Goal: Communication & Community: Answer question/provide support

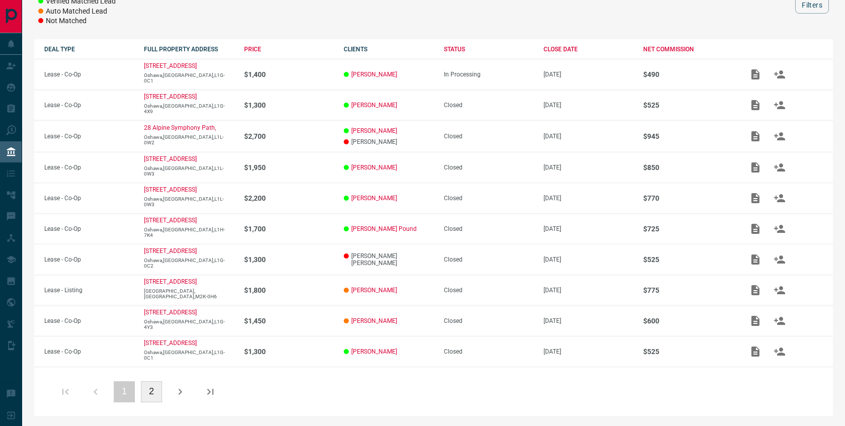
scroll to position [240, 0]
click at [184, 391] on icon "button" at bounding box center [180, 392] width 12 height 12
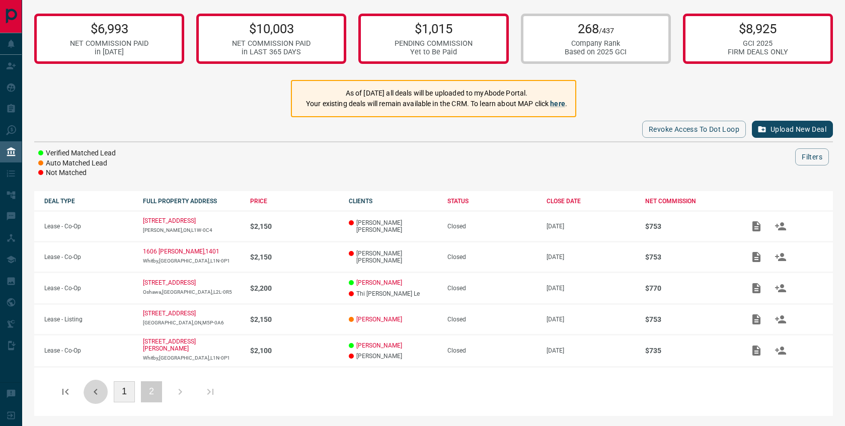
click at [101, 392] on icon "button" at bounding box center [96, 392] width 12 height 12
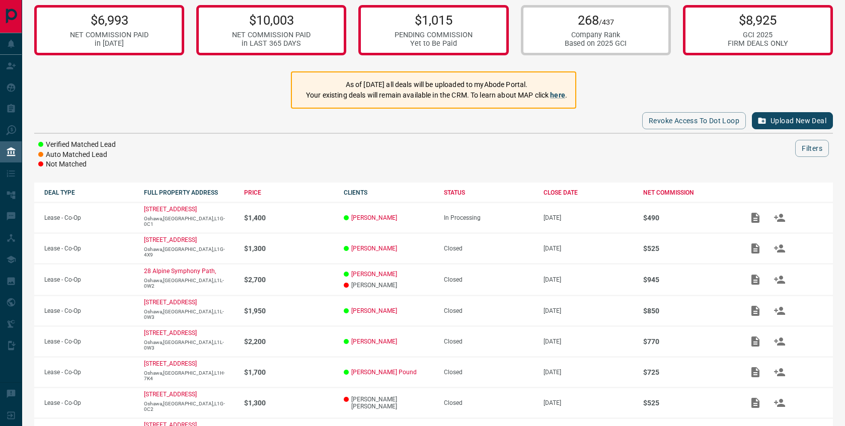
scroll to position [0, 0]
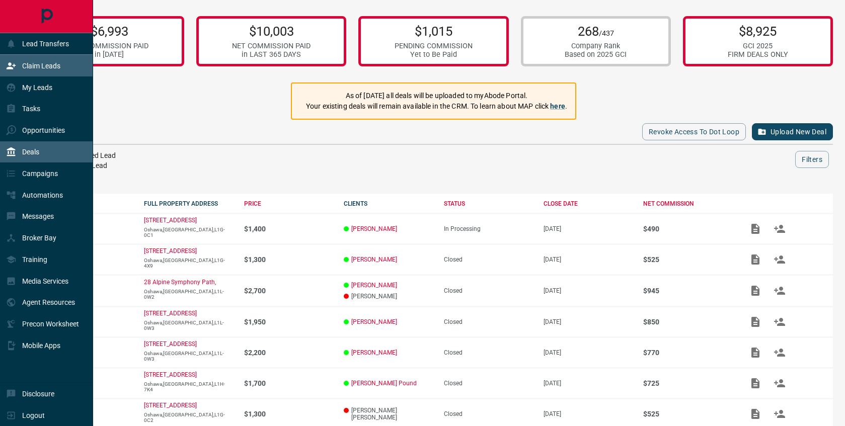
click at [38, 65] on p "Claim Leads" at bounding box center [41, 66] width 38 height 8
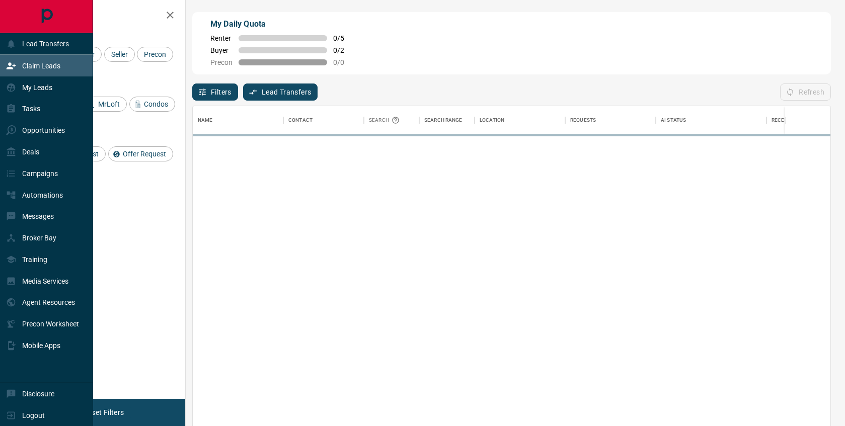
scroll to position [317, 630]
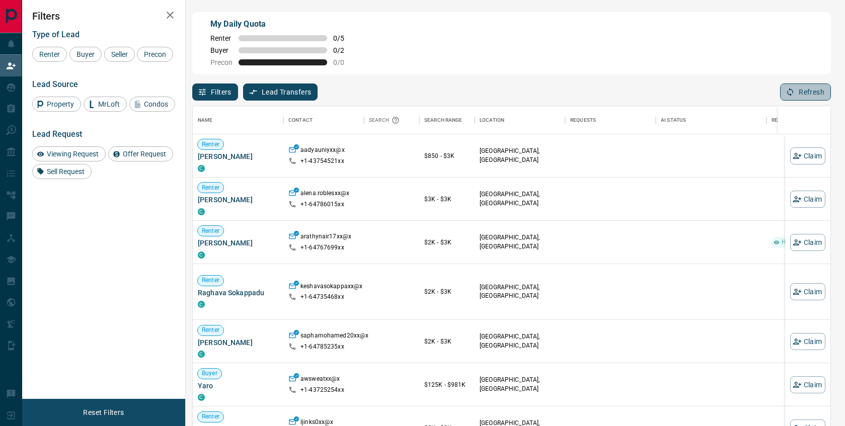
click at [793, 92] on button "Refresh" at bounding box center [805, 92] width 51 height 17
click at [76, 158] on span "Viewing Request" at bounding box center [72, 154] width 59 height 8
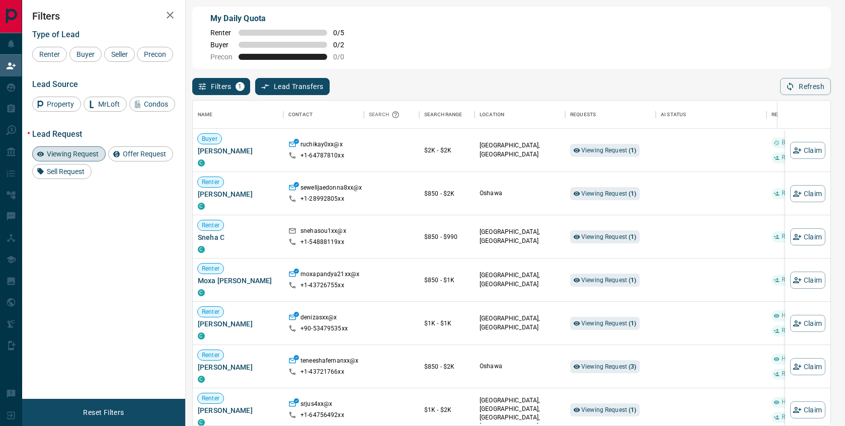
scroll to position [0, 0]
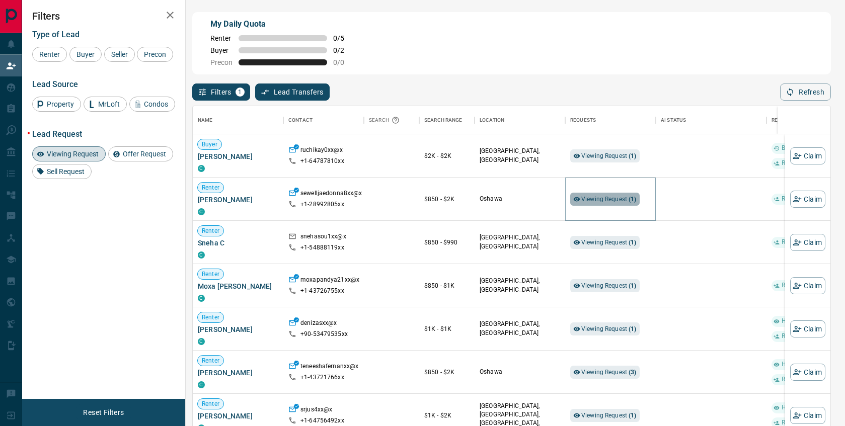
click at [602, 201] on span "Viewing Request ( 1 )" at bounding box center [608, 199] width 55 height 7
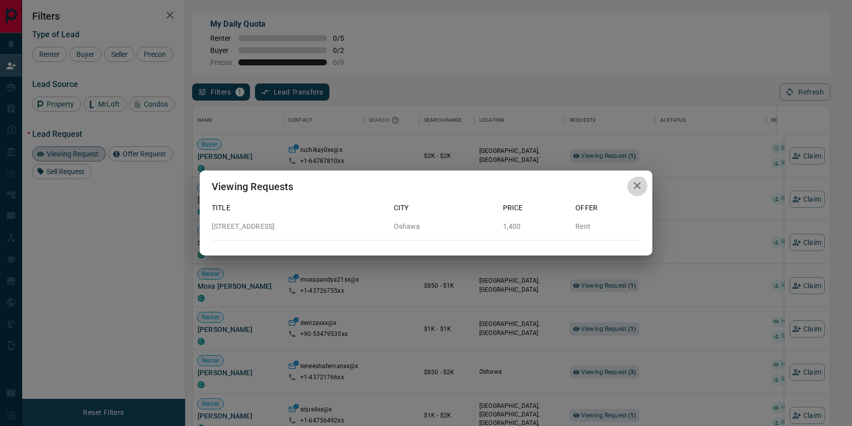
click at [636, 184] on icon "button" at bounding box center [637, 185] width 7 height 7
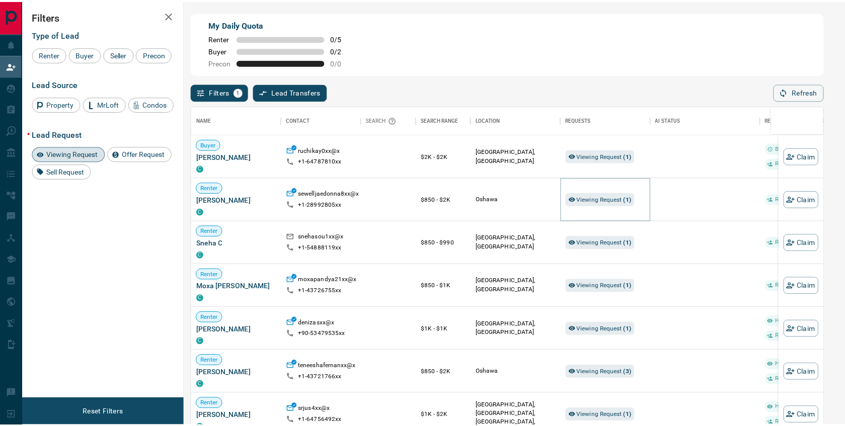
scroll to position [8, 8]
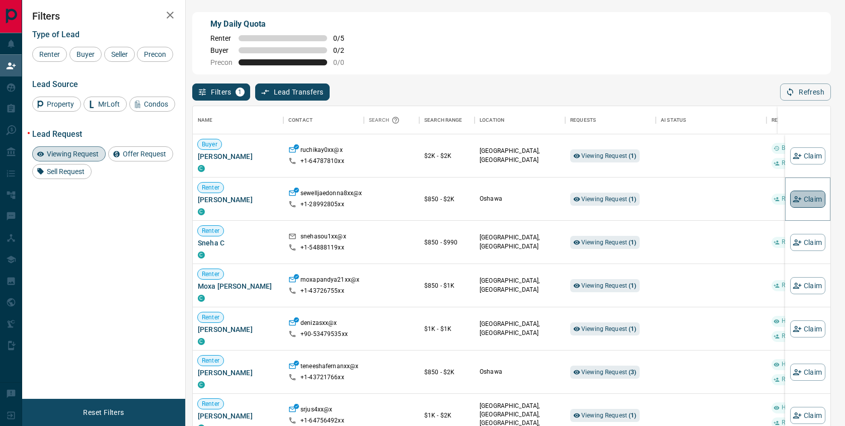
click at [799, 198] on button "Claim" at bounding box center [807, 199] width 35 height 17
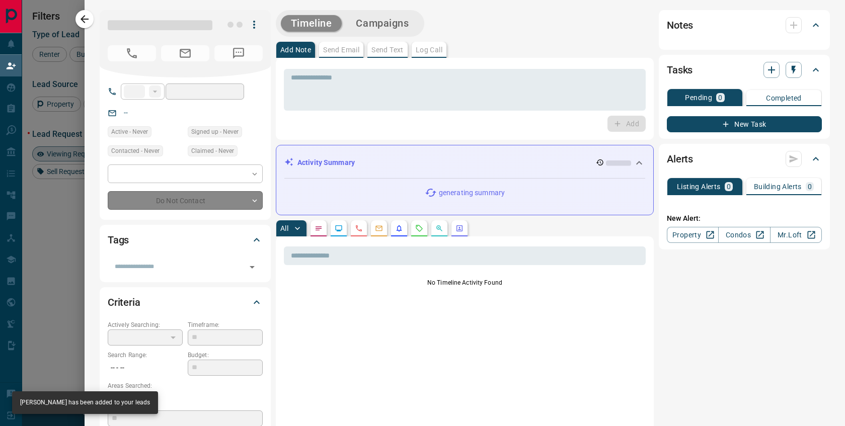
type input "**"
type input "**********"
type input "**"
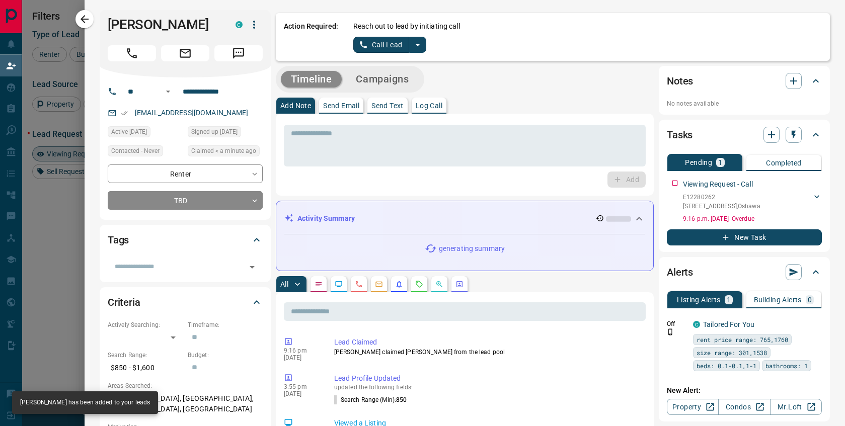
click at [411, 45] on icon "split button" at bounding box center [417, 45] width 12 height 12
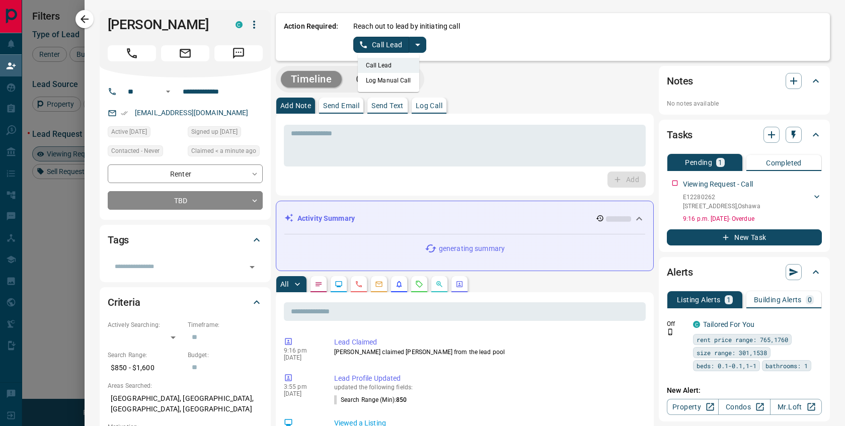
click at [402, 84] on li "Log Manual Call" at bounding box center [388, 80] width 61 height 15
click at [382, 36] on div "Reach out to lead by initiating call Log Manual Call" at bounding box center [587, 37] width 468 height 32
click at [381, 46] on button "Log Manual Call" at bounding box center [386, 45] width 66 height 16
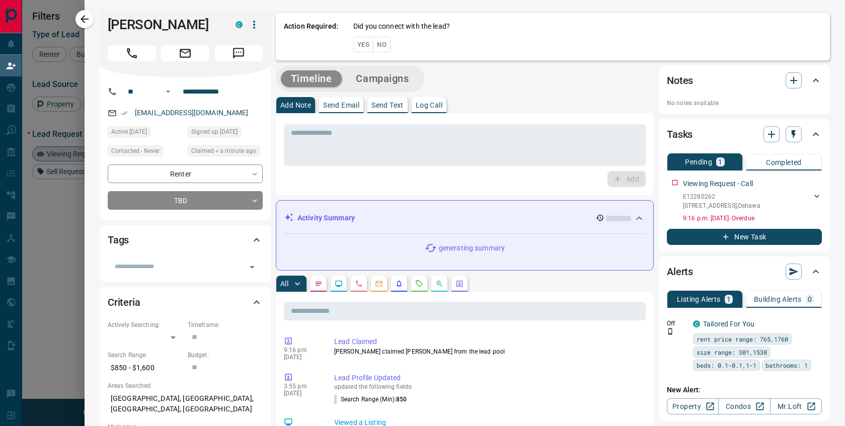
click at [385, 45] on button "No" at bounding box center [382, 45] width 18 height 16
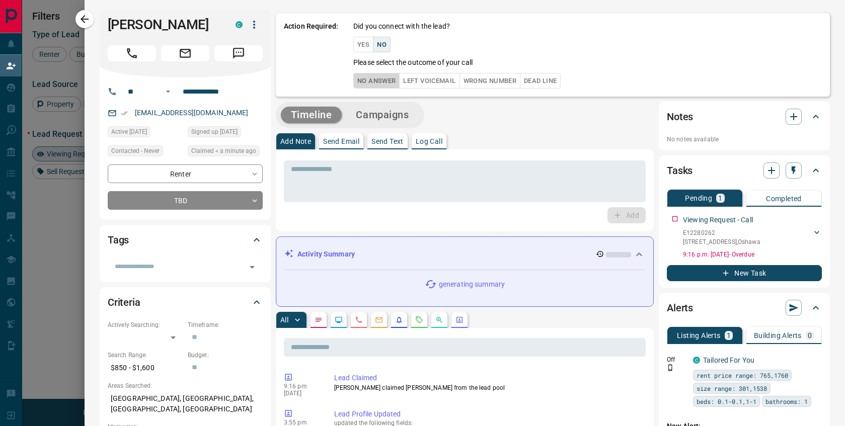
drag, startPoint x: 376, startPoint y: 83, endPoint x: 404, endPoint y: 106, distance: 36.1
click at [377, 83] on button "No Answer" at bounding box center [376, 81] width 46 height 16
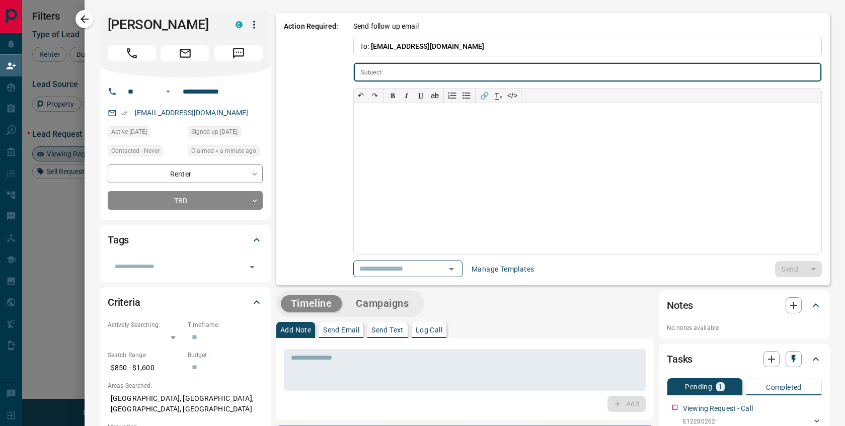
type input "**********"
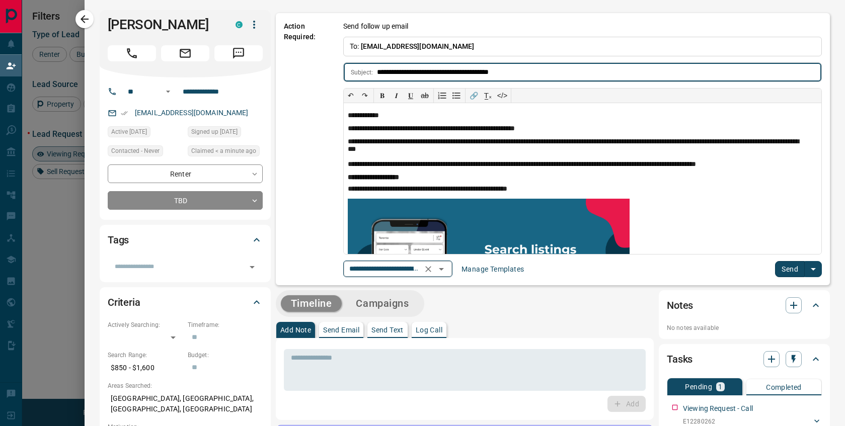
click at [443, 270] on icon "Open" at bounding box center [441, 269] width 12 height 12
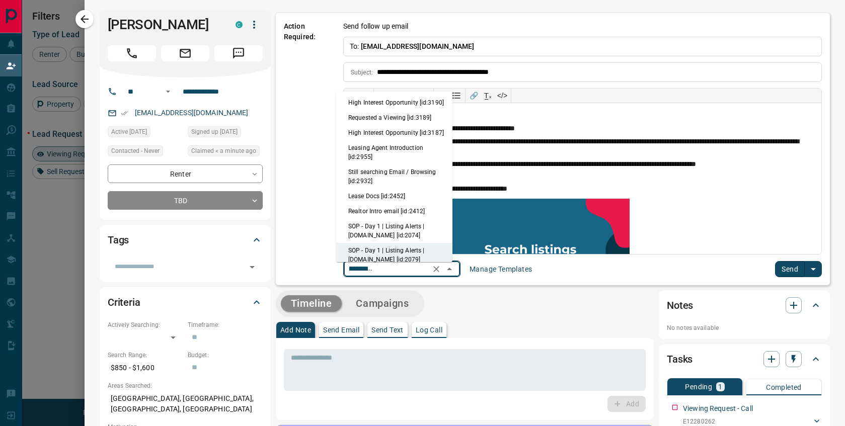
scroll to position [0, 0]
click at [403, 165] on li "Leasing Agent Introduction [id:2955]" at bounding box center [394, 153] width 116 height 24
type input "**********"
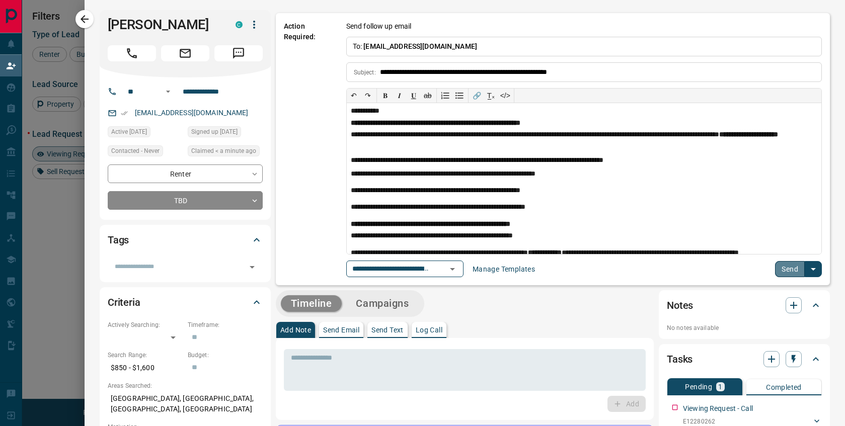
click at [788, 272] on button "Send" at bounding box center [790, 269] width 30 height 16
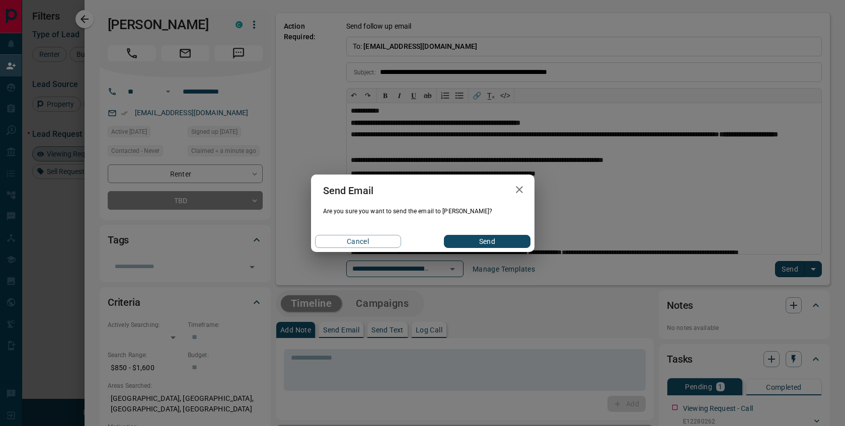
click at [464, 243] on button "Send" at bounding box center [487, 241] width 86 height 13
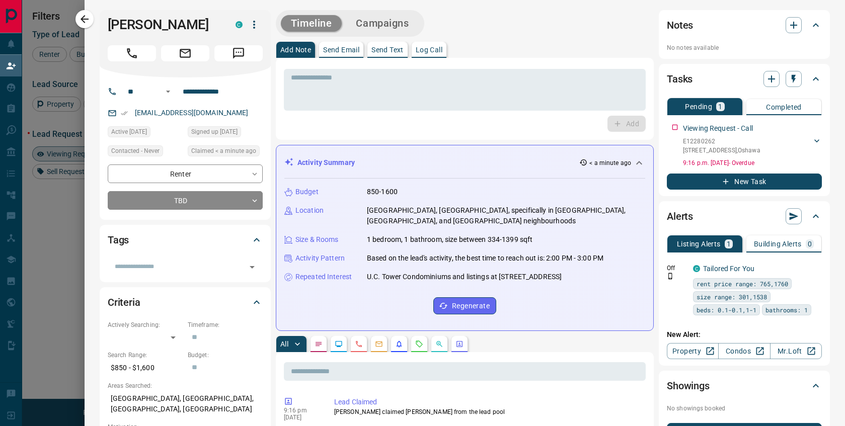
click at [382, 48] on p "Send Text" at bounding box center [387, 49] width 32 height 7
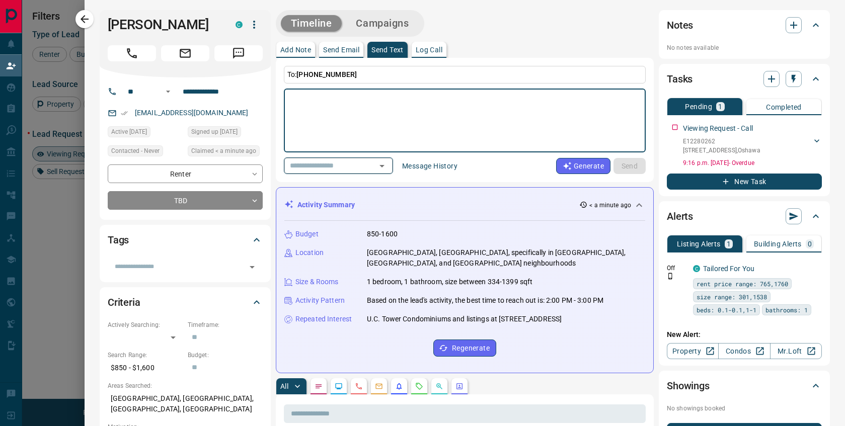
click at [362, 172] on input "text" at bounding box center [324, 165] width 76 height 13
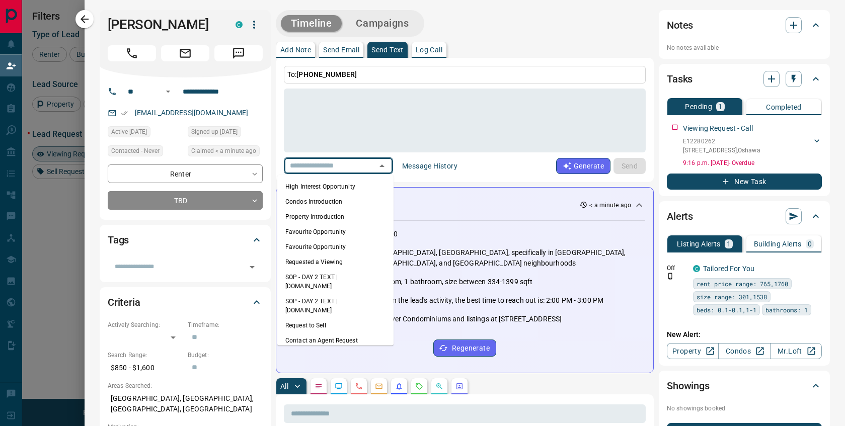
click at [329, 202] on li "Condos Introduction" at bounding box center [335, 201] width 116 height 15
type textarea "**********"
type input "**********"
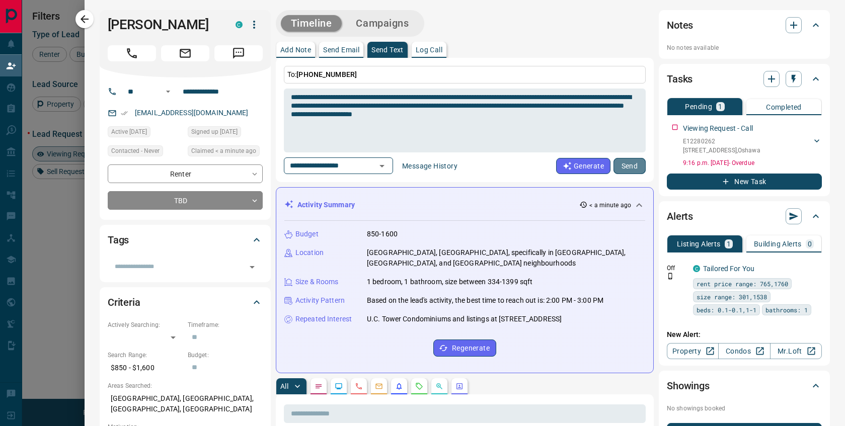
click at [623, 162] on button "Send" at bounding box center [629, 166] width 32 height 16
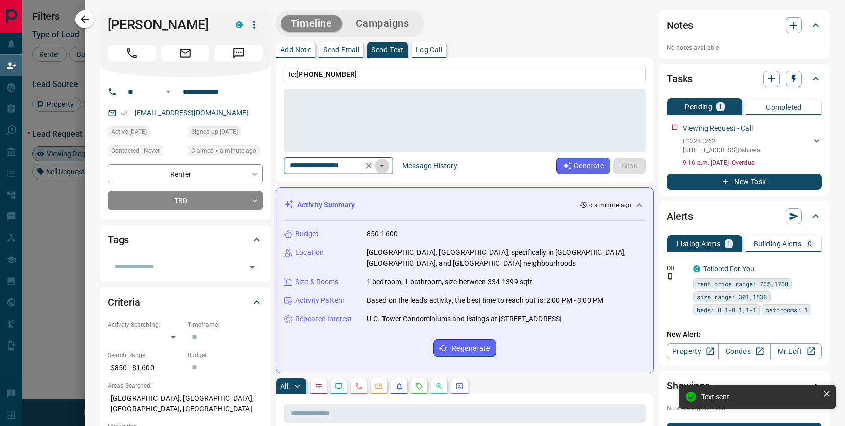
click at [383, 167] on icon "Open" at bounding box center [382, 166] width 12 height 12
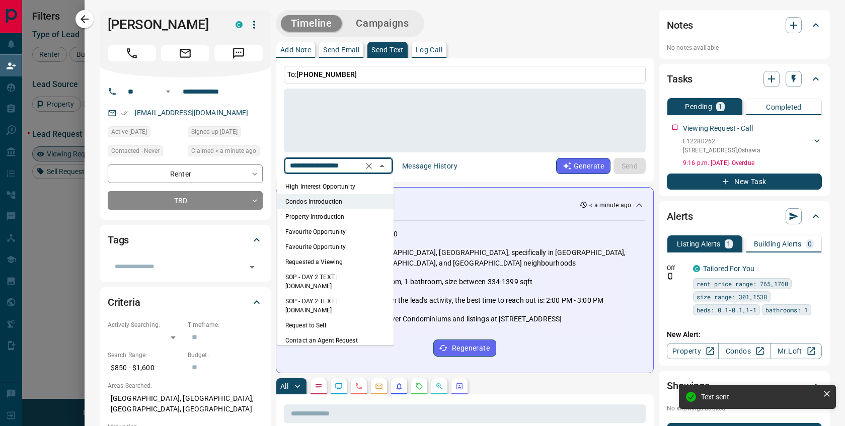
click at [335, 270] on li "Requested a Viewing" at bounding box center [335, 262] width 116 height 15
type textarea "**********"
type input "**********"
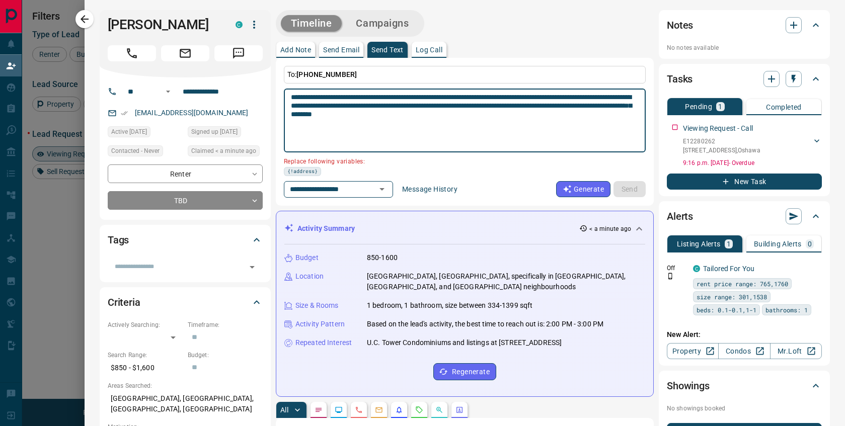
click at [553, 99] on textarea "**********" at bounding box center [464, 120] width 347 height 55
drag, startPoint x: 554, startPoint y: 99, endPoint x: 517, endPoint y: 101, distance: 36.8
click at [517, 101] on textarea "**********" at bounding box center [464, 120] width 347 height 55
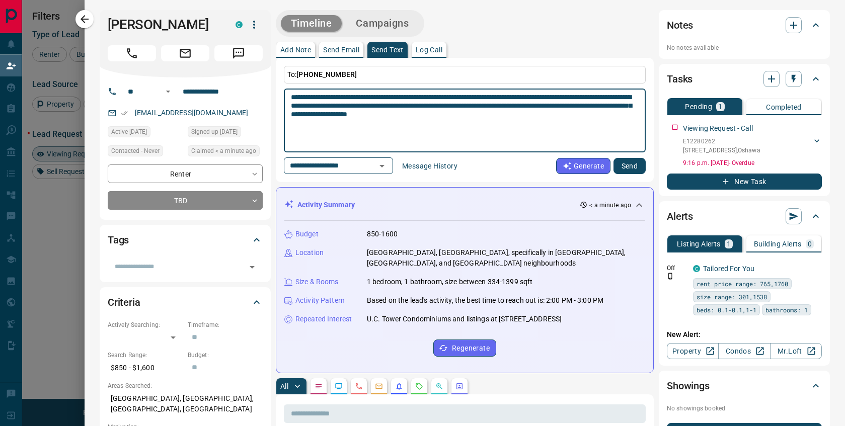
click at [521, 99] on textarea "**********" at bounding box center [464, 120] width 347 height 55
click at [518, 99] on textarea "**********" at bounding box center [464, 120] width 347 height 55
type textarea "**********"
click at [626, 169] on button "Send" at bounding box center [629, 166] width 32 height 16
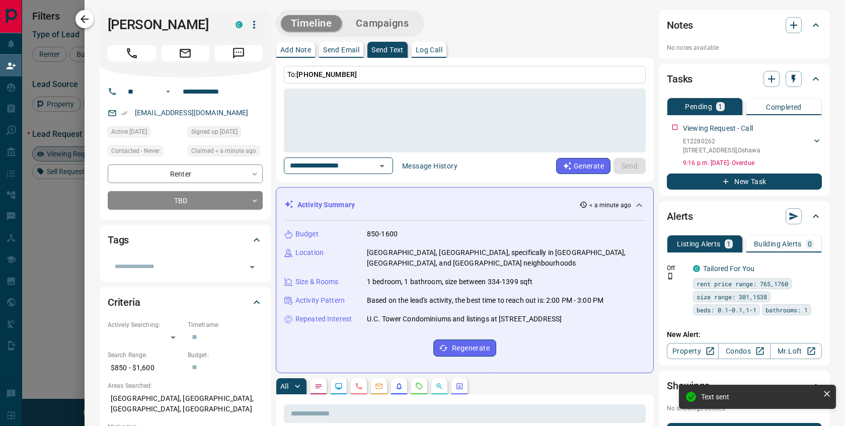
click at [83, 20] on icon "button" at bounding box center [84, 19] width 12 height 12
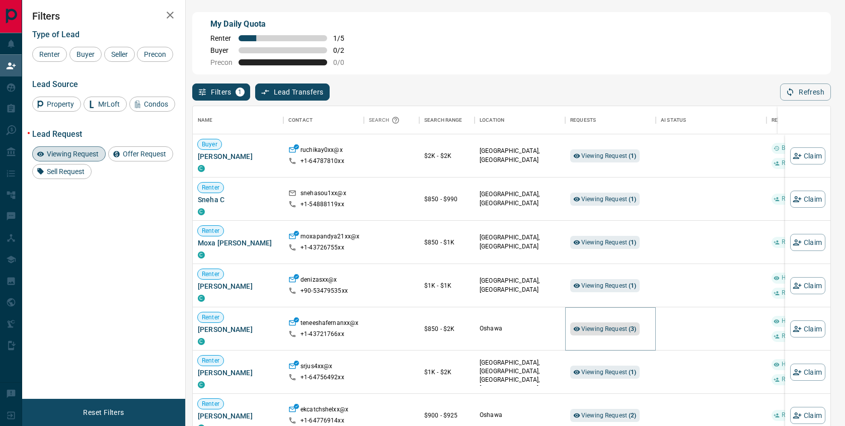
click at [608, 333] on span "Viewing Request ( 3 )" at bounding box center [608, 328] width 55 height 7
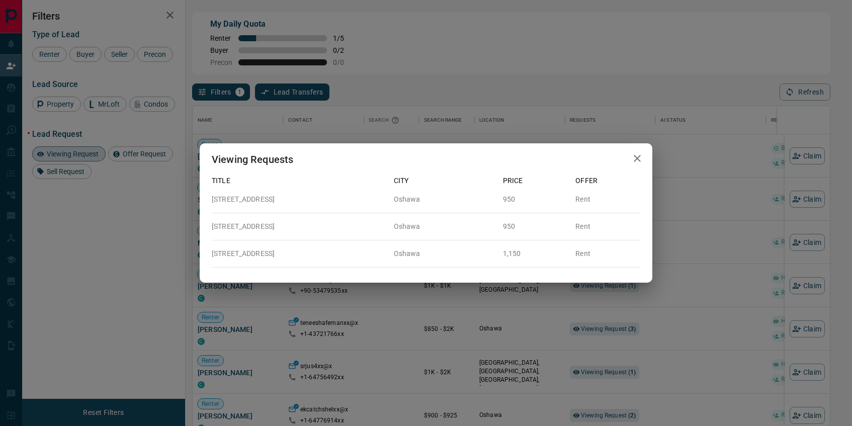
click at [638, 158] on icon "button" at bounding box center [637, 158] width 12 height 12
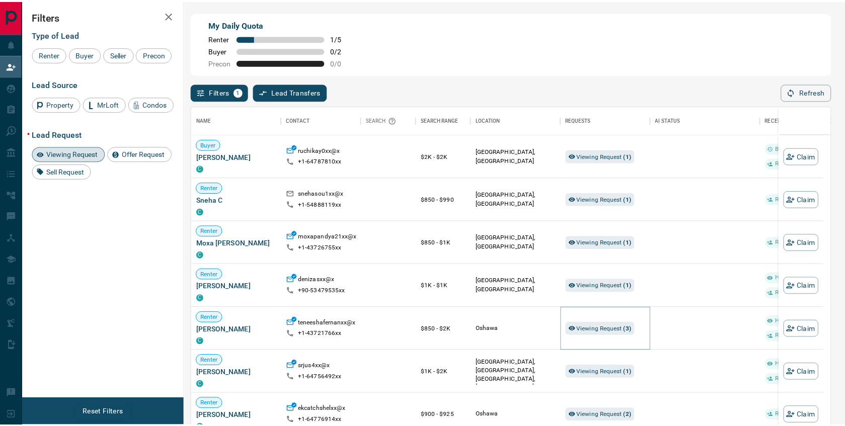
scroll to position [8, 8]
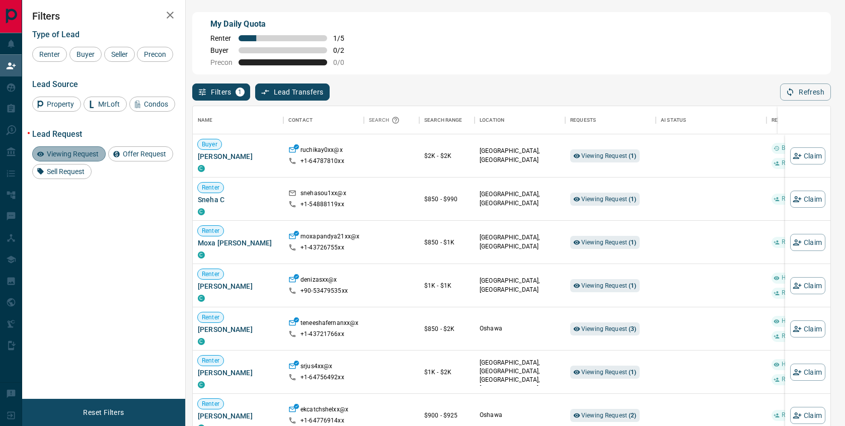
click at [75, 158] on span "Viewing Request" at bounding box center [72, 154] width 59 height 8
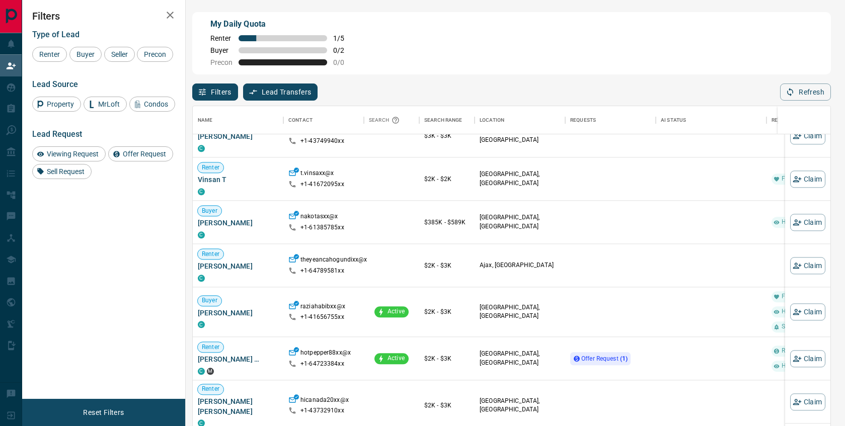
scroll to position [970, 0]
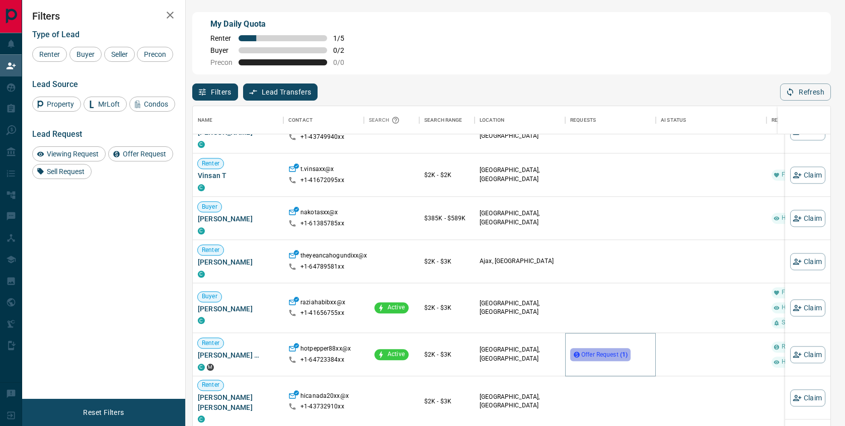
click at [616, 357] on span "Offer Request ( 1 )" at bounding box center [604, 354] width 46 height 7
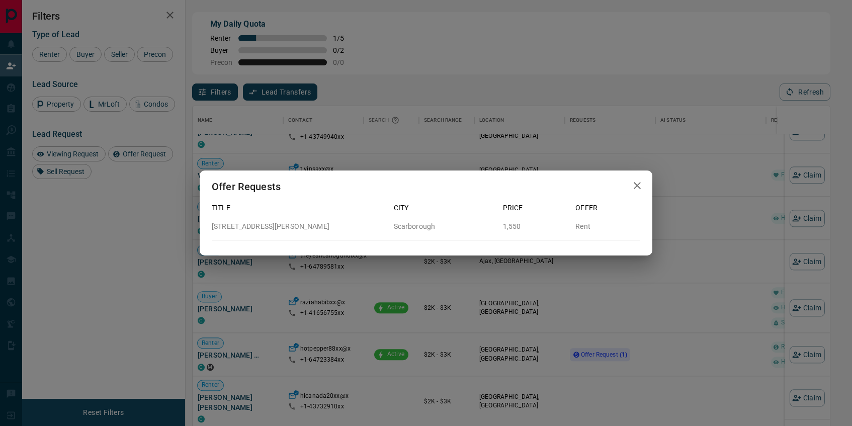
click at [637, 183] on icon "button" at bounding box center [637, 185] width 7 height 7
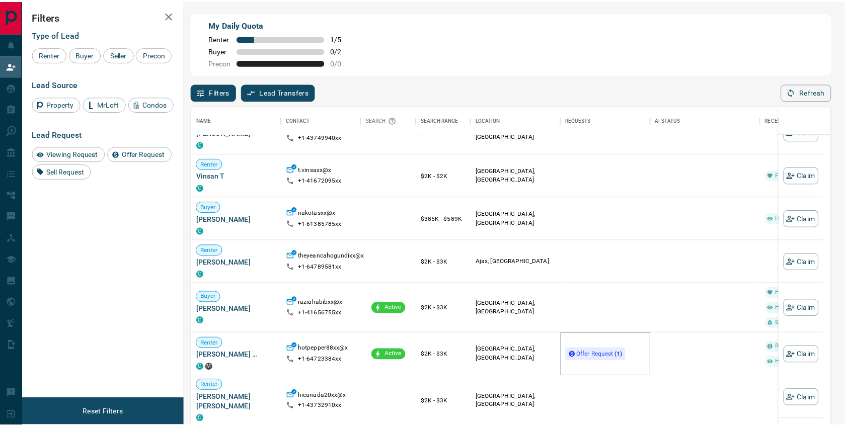
scroll to position [8, 8]
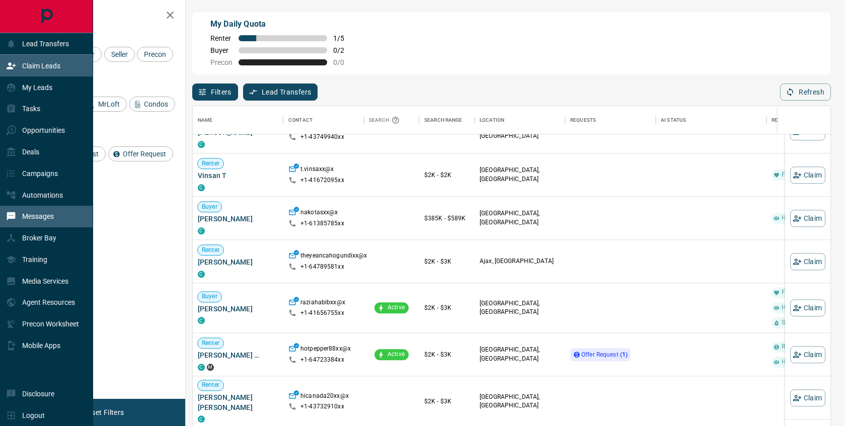
click at [46, 225] on div "Messages" at bounding box center [30, 216] width 48 height 17
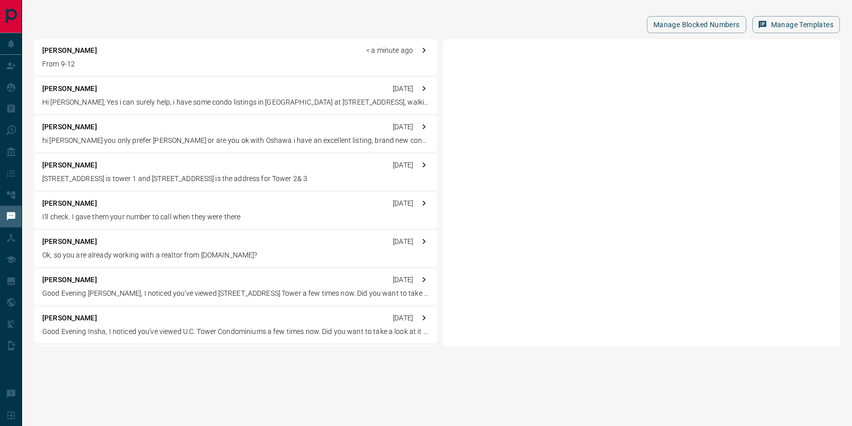
click at [79, 54] on p "[PERSON_NAME]" at bounding box center [69, 50] width 55 height 11
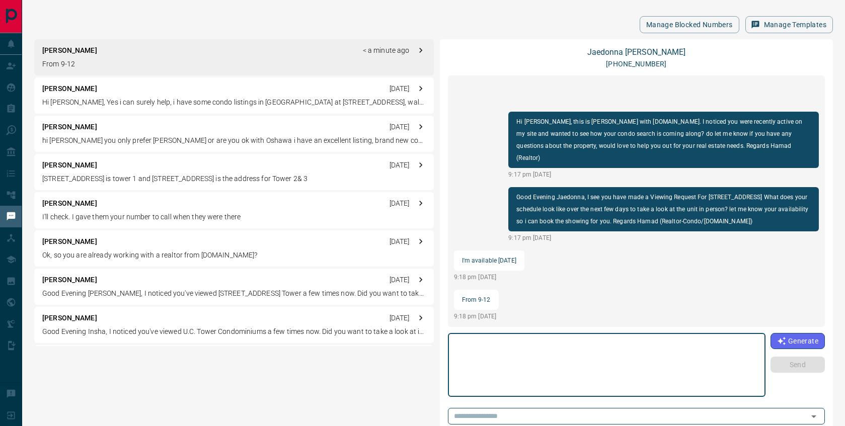
click at [521, 368] on textarea at bounding box center [606, 365] width 303 height 55
drag, startPoint x: 474, startPoint y: 344, endPoint x: 402, endPoint y: 341, distance: 72.0
click at [402, 341] on div "[PERSON_NAME] < a minute ago From 9-12 [PERSON_NAME] [DATE] Hi [PERSON_NAME], Y…" at bounding box center [433, 247] width 798 height 417
drag, startPoint x: 475, startPoint y: 343, endPoint x: 430, endPoint y: 343, distance: 45.8
click at [430, 343] on div "[PERSON_NAME] < a minute ago From 9-12 [PERSON_NAME] [DATE] Hi [PERSON_NAME], Y…" at bounding box center [433, 247] width 798 height 417
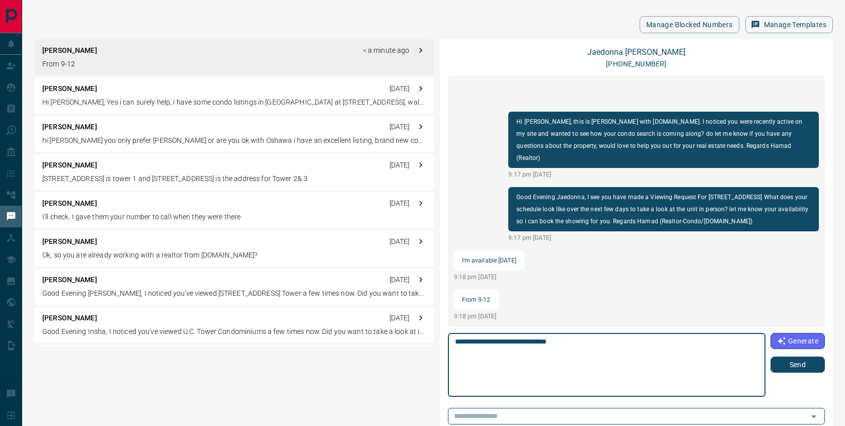
type textarea "**********"
click at [788, 368] on button "Send" at bounding box center [797, 365] width 54 height 16
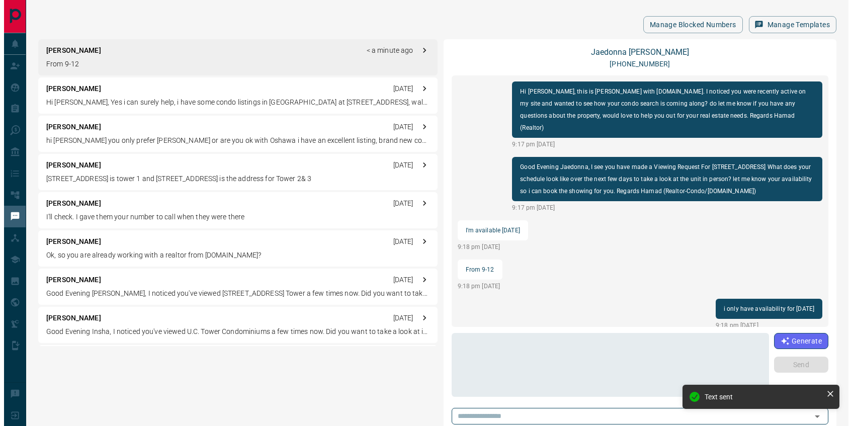
scroll to position [33, 0]
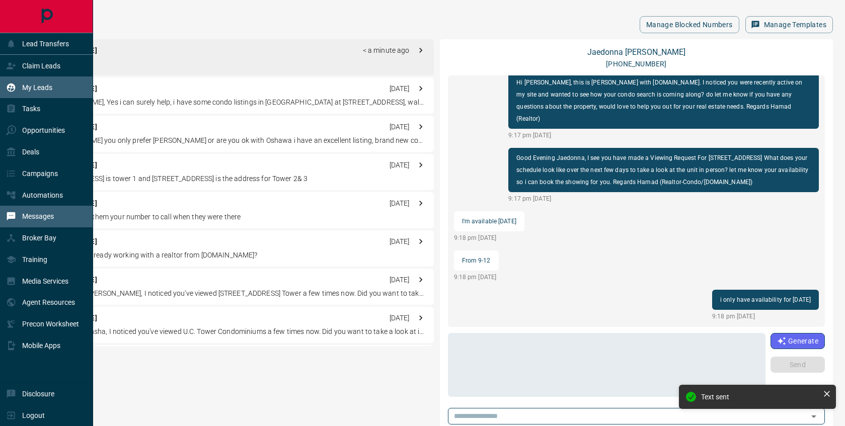
click at [42, 90] on p "My Leads" at bounding box center [37, 88] width 30 height 8
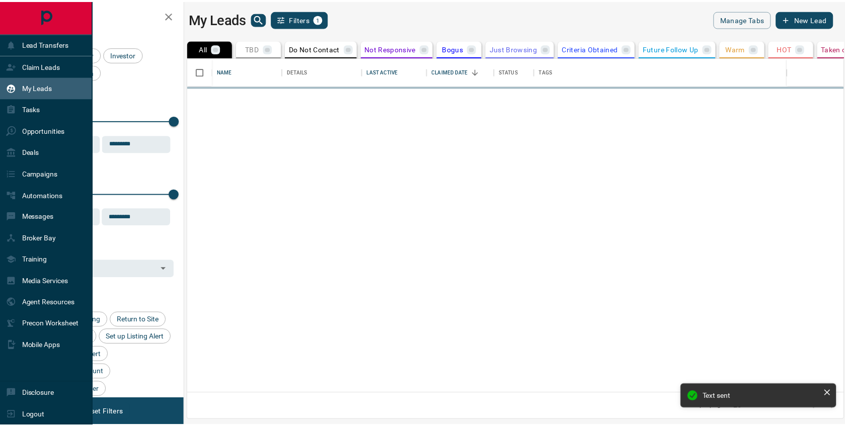
scroll to position [328, 654]
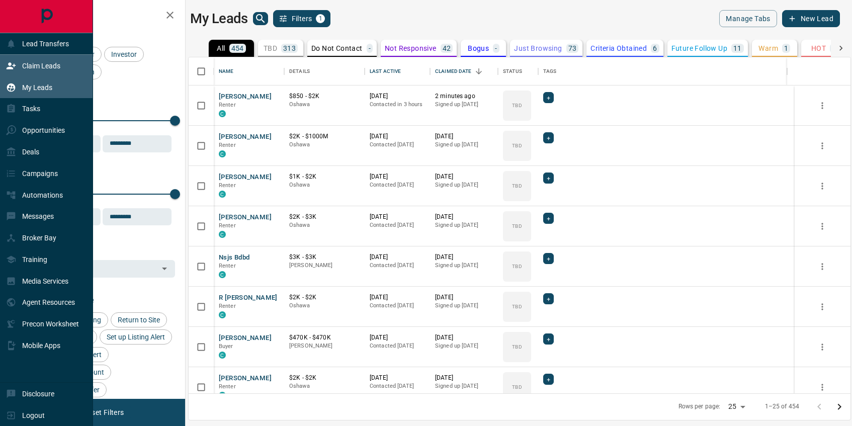
click at [16, 67] on icon at bounding box center [11, 65] width 9 height 7
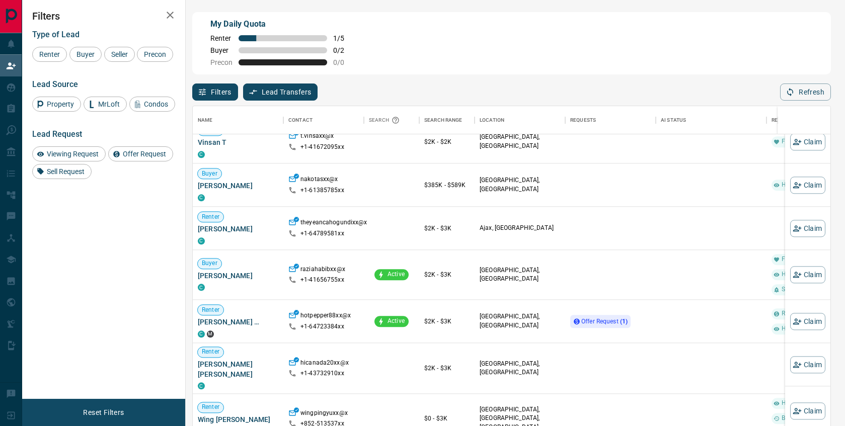
scroll to position [1051, 0]
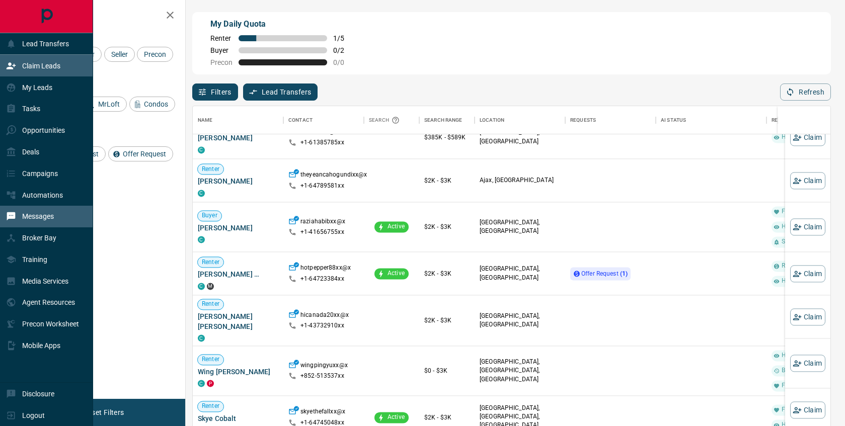
click at [53, 220] on p "Messages" at bounding box center [38, 216] width 32 height 8
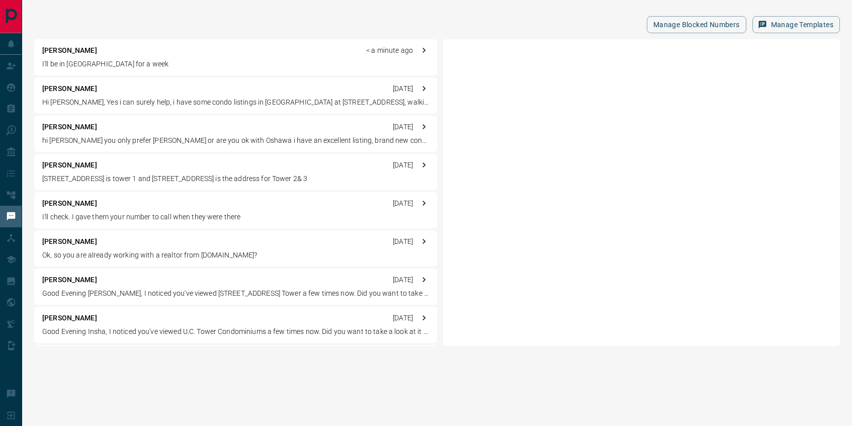
click at [102, 67] on p "I'll be in [GEOGRAPHIC_DATA] for a week" at bounding box center [235, 64] width 387 height 11
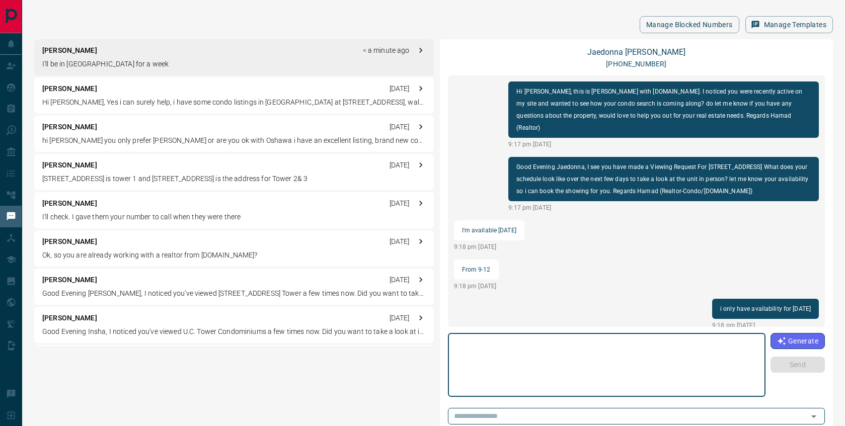
scroll to position [74, 0]
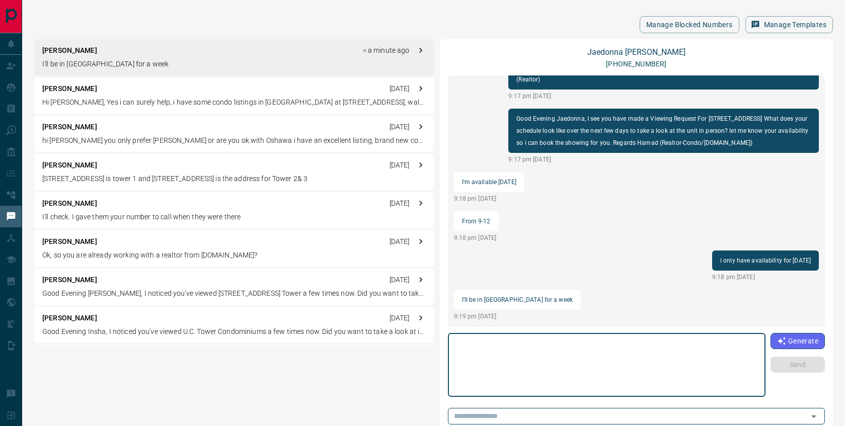
click at [540, 366] on textarea at bounding box center [606, 365] width 303 height 55
click at [542, 364] on textarea at bounding box center [606, 365] width 303 height 55
type textarea "*"
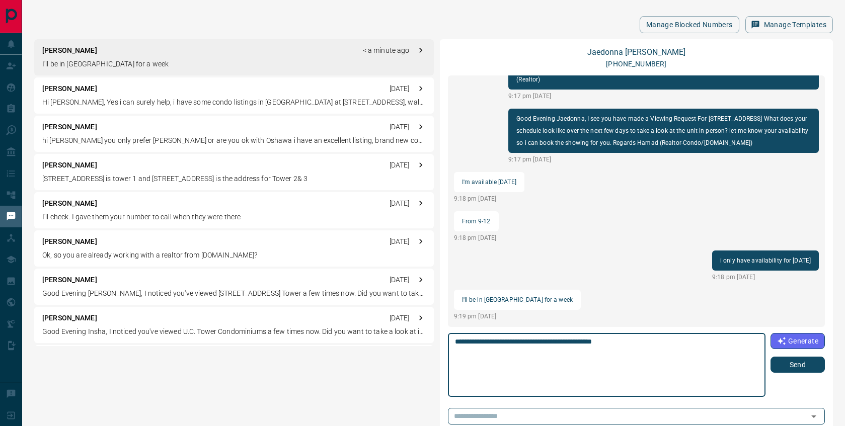
type textarea "**********"
click at [801, 365] on button "Send" at bounding box center [797, 365] width 54 height 16
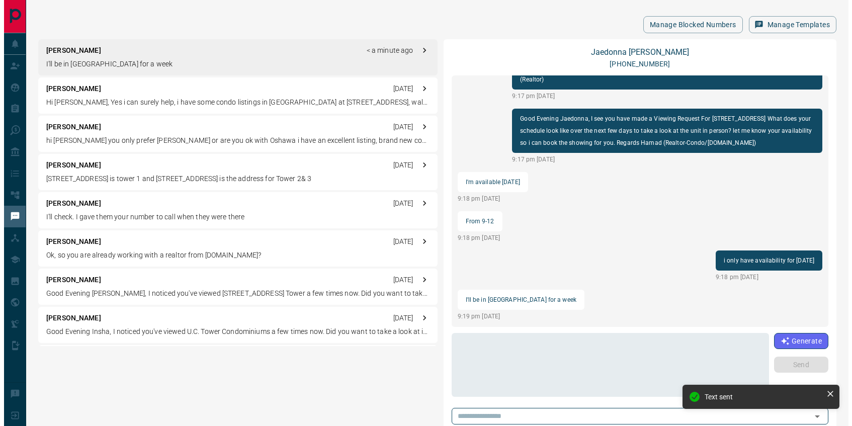
scroll to position [116, 0]
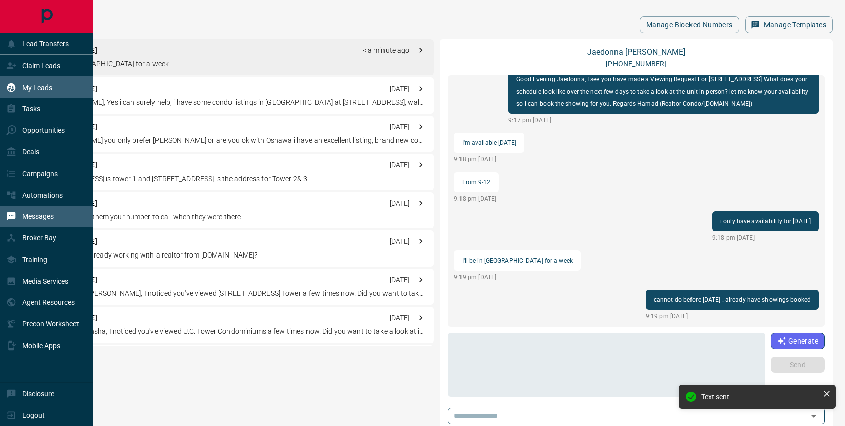
click at [52, 92] on p "My Leads" at bounding box center [37, 88] width 30 height 8
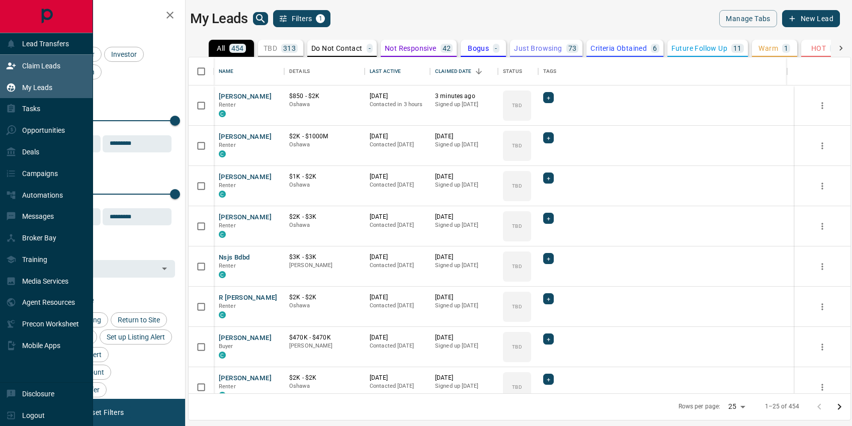
click at [30, 65] on p "Claim Leads" at bounding box center [41, 66] width 38 height 8
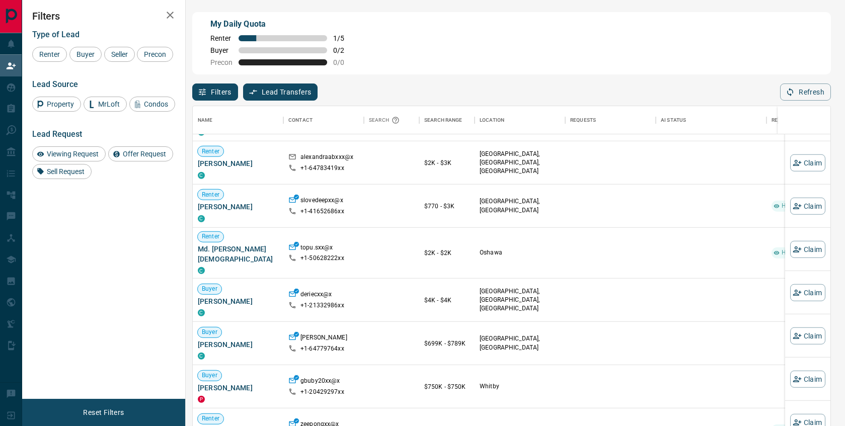
scroll to position [2324, 0]
click at [792, 251] on icon "button" at bounding box center [796, 247] width 9 height 6
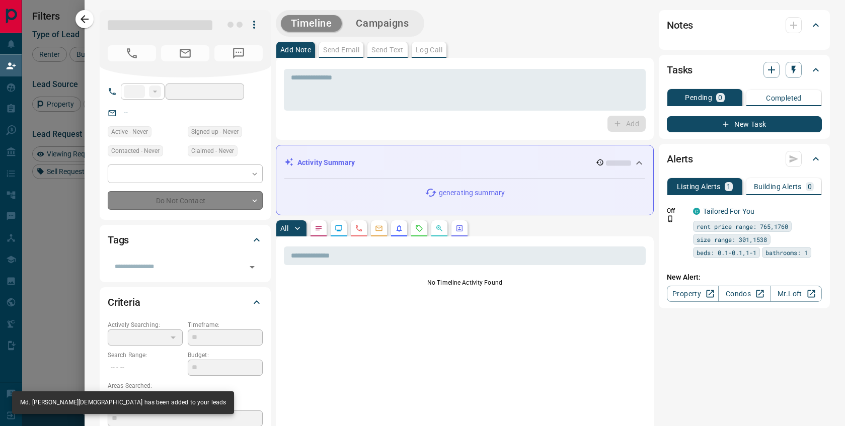
type input "**"
type input "**********"
type input "**"
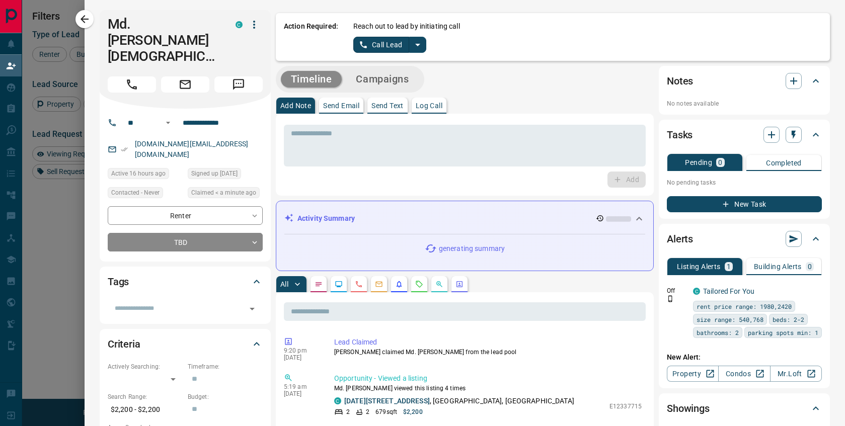
click at [411, 48] on icon "split button" at bounding box center [417, 45] width 12 height 12
click at [392, 84] on li "Log Manual Call" at bounding box center [388, 80] width 61 height 15
click at [388, 49] on button "Log Manual Call" at bounding box center [386, 45] width 66 height 16
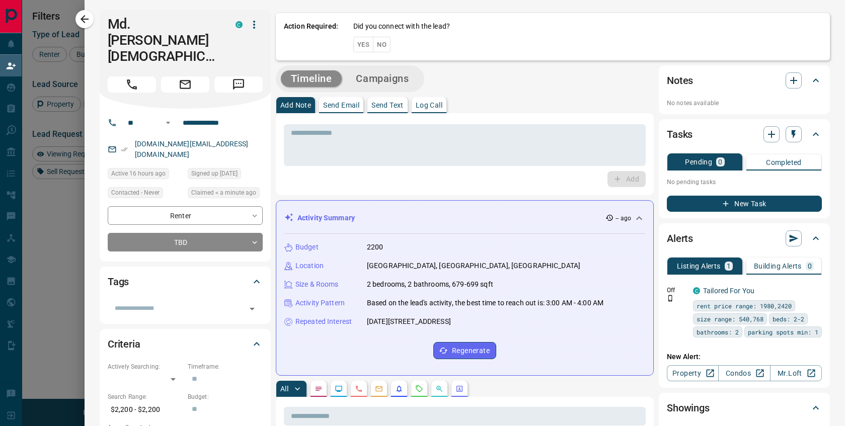
click at [381, 47] on button "No" at bounding box center [382, 45] width 18 height 16
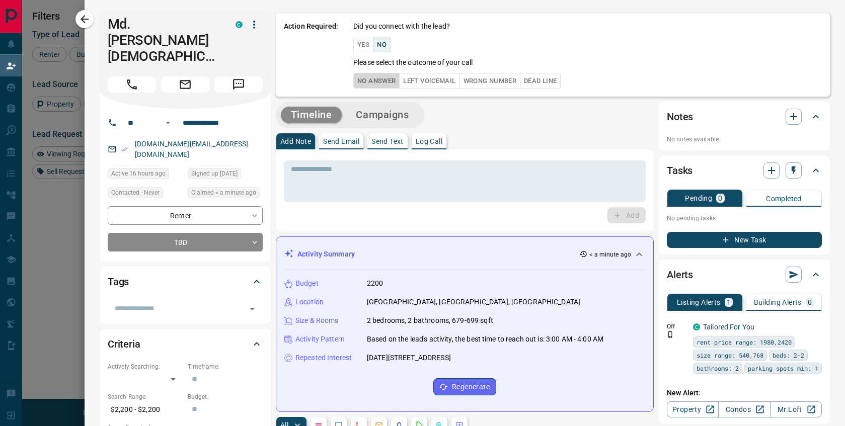
click at [380, 88] on button "No Answer" at bounding box center [376, 81] width 46 height 16
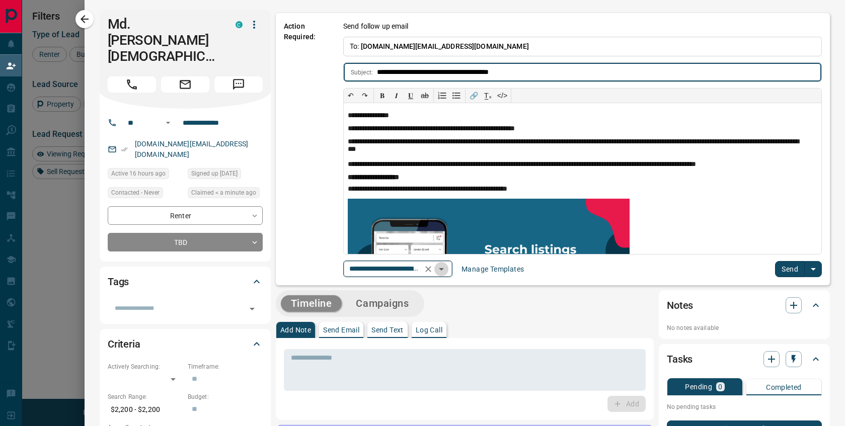
click at [441, 269] on icon "Open" at bounding box center [441, 269] width 12 height 12
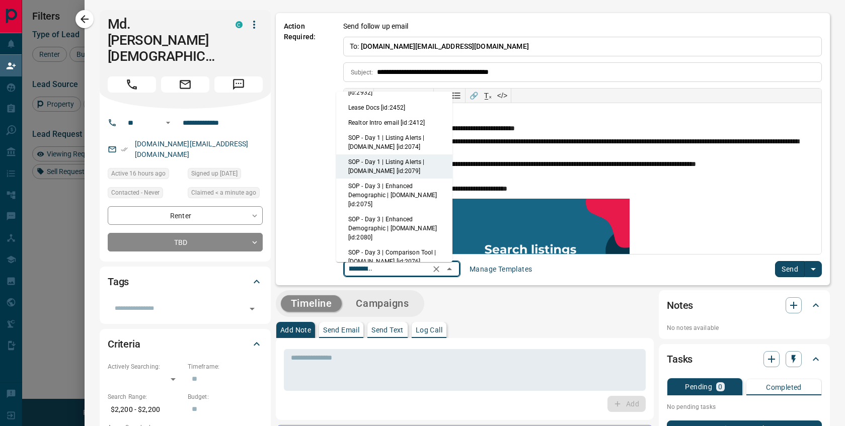
scroll to position [88, 0]
click at [372, 77] on li "Leasing Agent Introduction [id:2955]" at bounding box center [394, 65] width 116 height 24
type input "**********"
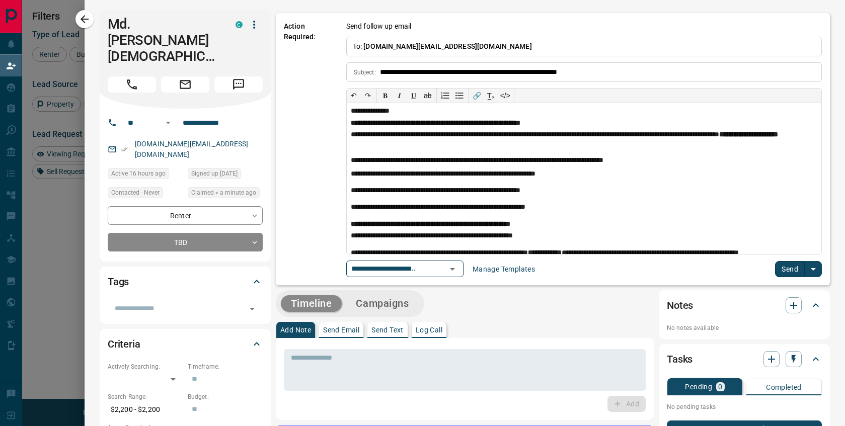
scroll to position [0, 0]
click at [782, 271] on button "Send" at bounding box center [790, 269] width 30 height 16
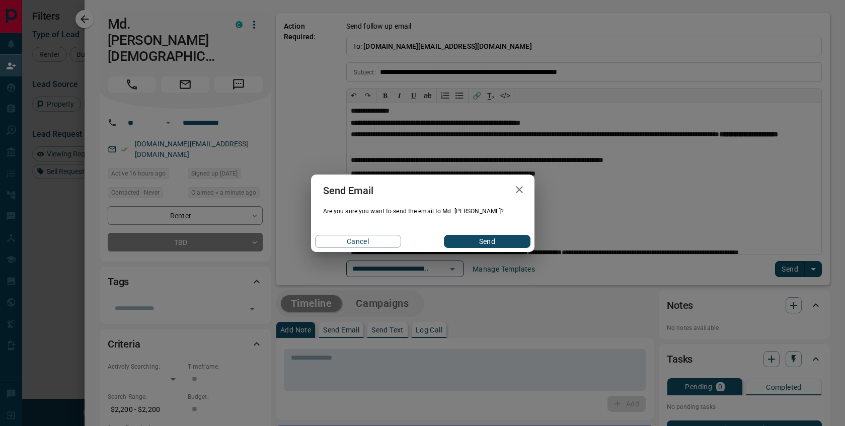
click at [471, 240] on button "Send" at bounding box center [487, 241] width 86 height 13
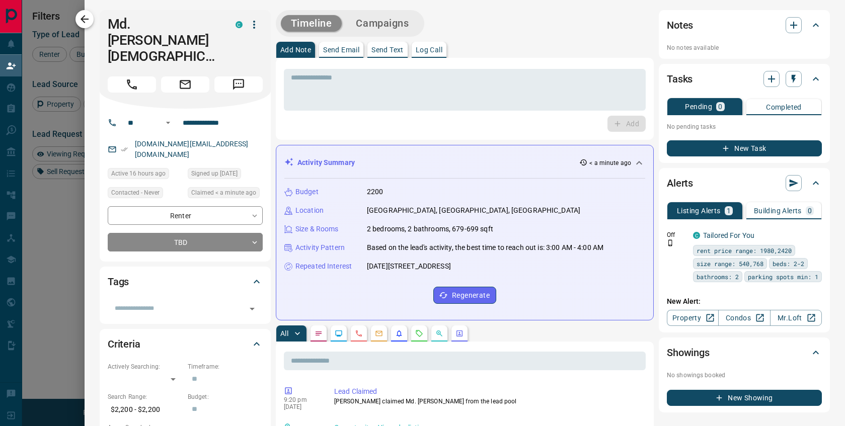
click at [87, 16] on icon "button" at bounding box center [84, 19] width 12 height 12
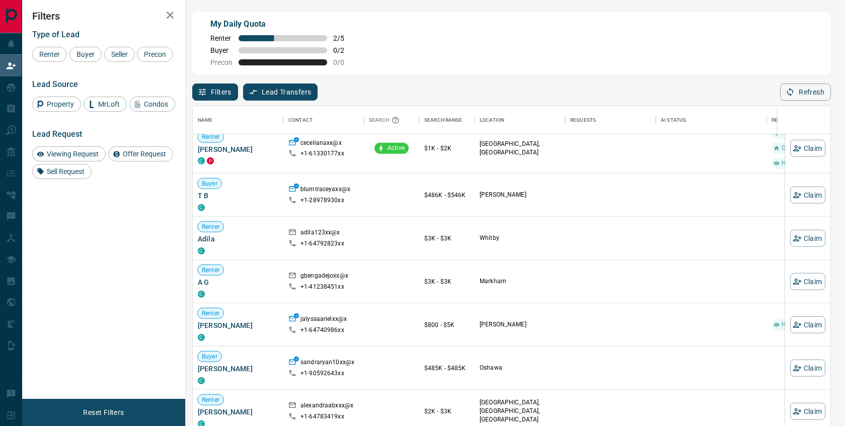
scroll to position [2076, 0]
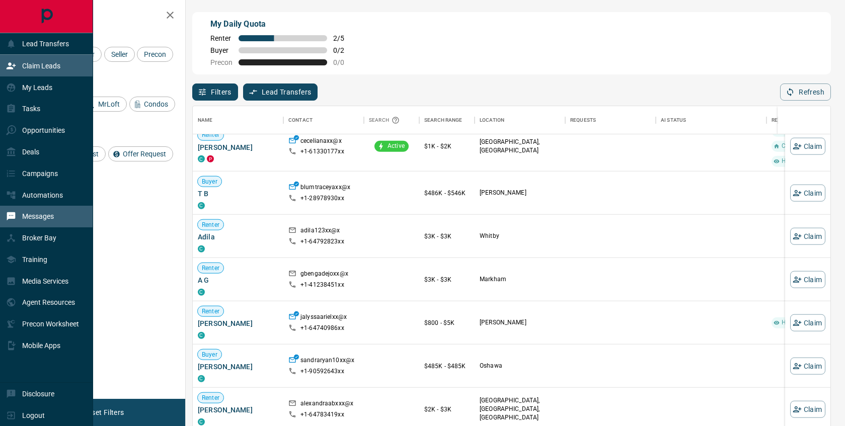
click at [54, 220] on p "Messages" at bounding box center [38, 216] width 32 height 8
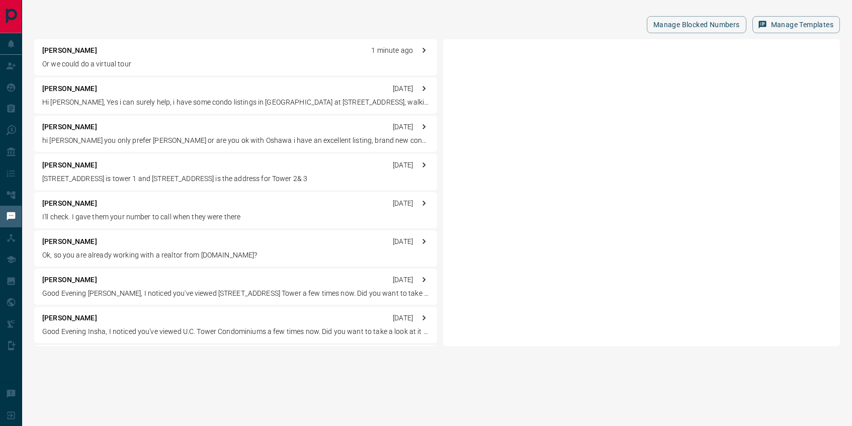
click at [87, 49] on p "[PERSON_NAME]" at bounding box center [69, 50] width 55 height 11
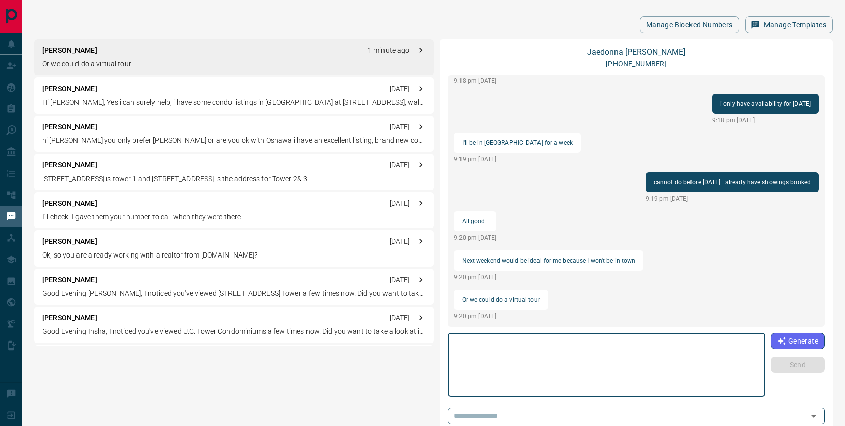
scroll to position [238, 0]
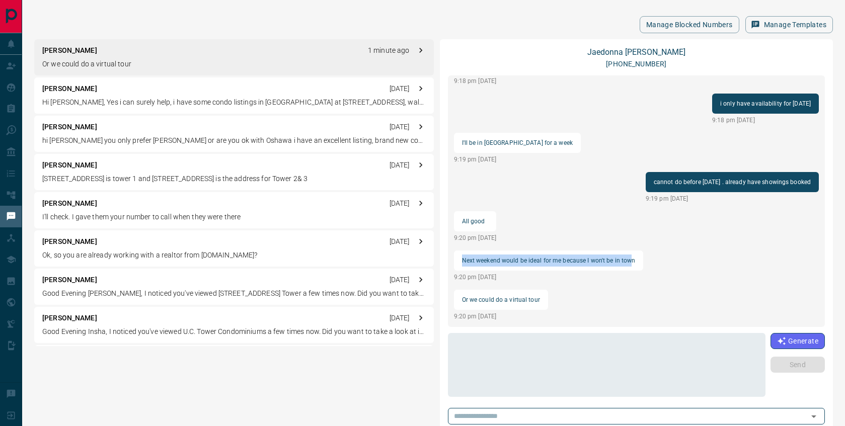
drag, startPoint x: 463, startPoint y: 257, endPoint x: 673, endPoint y: 260, distance: 209.8
click at [635, 260] on p "Next weekend would be ideal for me because I won't be in town" at bounding box center [549, 261] width 174 height 12
click at [550, 366] on textarea at bounding box center [606, 365] width 303 height 55
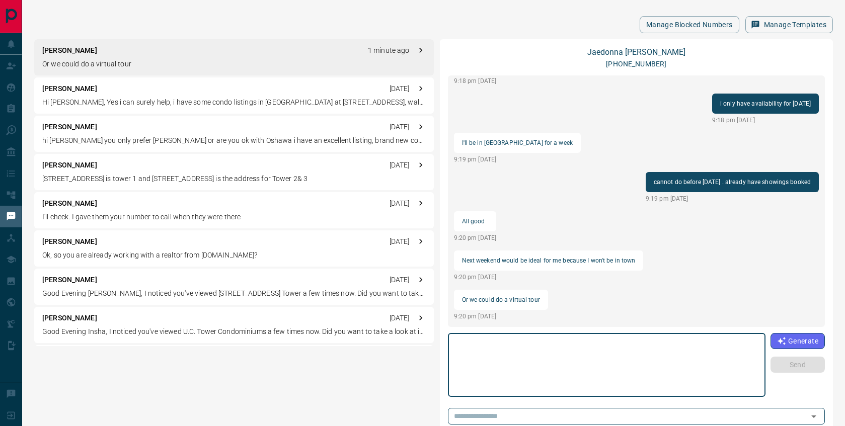
type textarea "*"
click at [668, 347] on textarea "**********" at bounding box center [606, 365] width 302 height 55
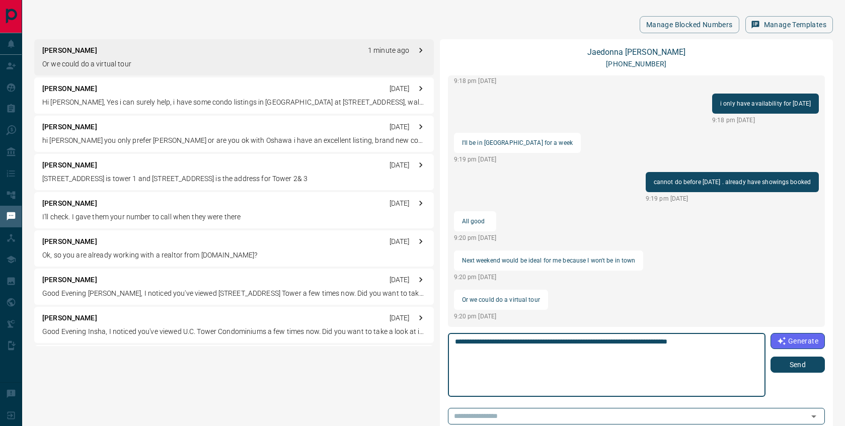
type textarea "**********"
click at [817, 370] on button "Send" at bounding box center [797, 365] width 54 height 16
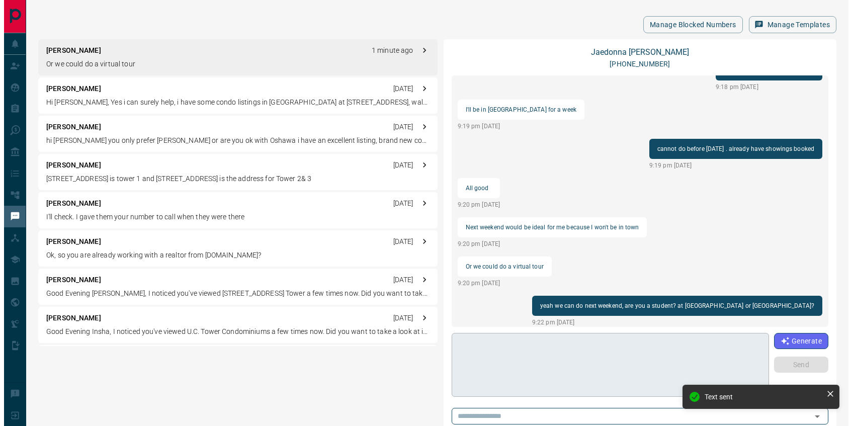
scroll to position [282, 0]
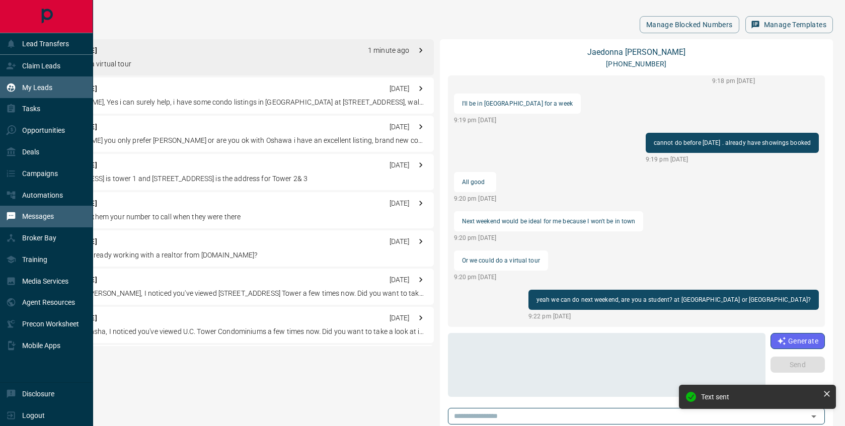
click at [27, 86] on p "My Leads" at bounding box center [37, 88] width 30 height 8
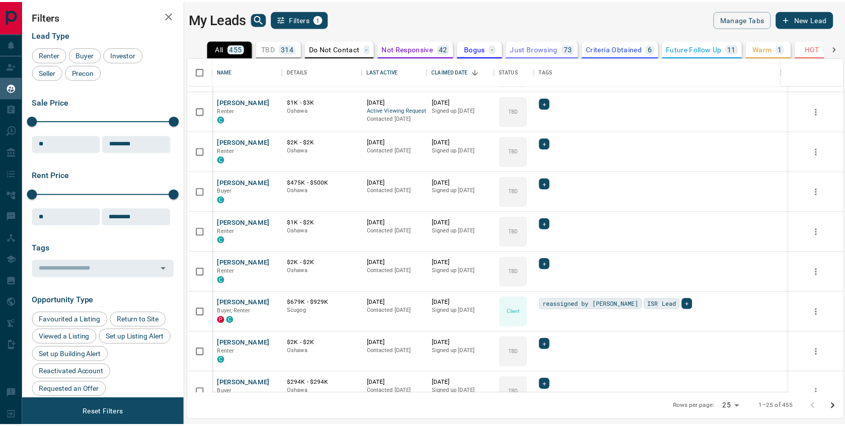
scroll to position [438, 0]
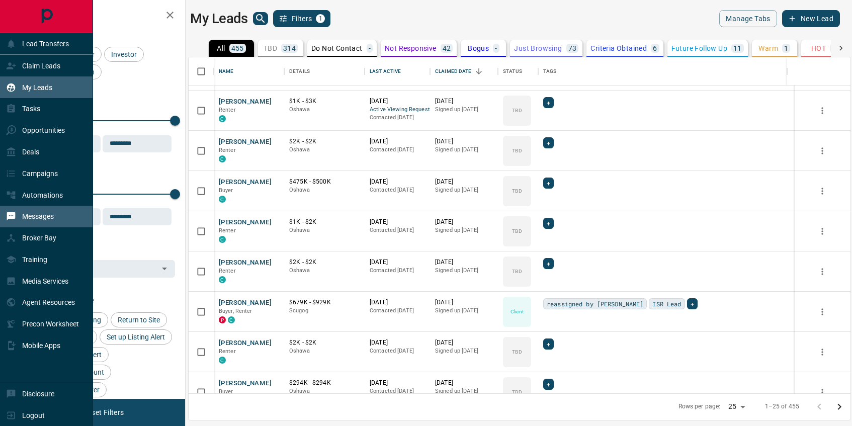
click at [54, 220] on p "Messages" at bounding box center [38, 216] width 32 height 8
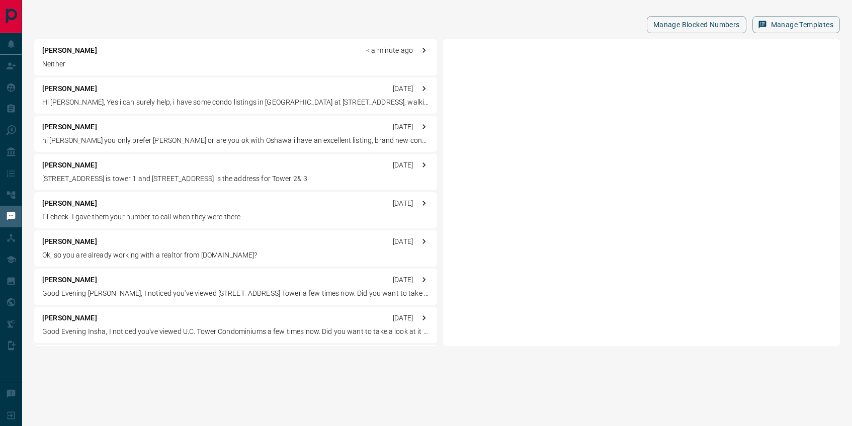
click at [126, 63] on p "Neither" at bounding box center [235, 64] width 387 height 11
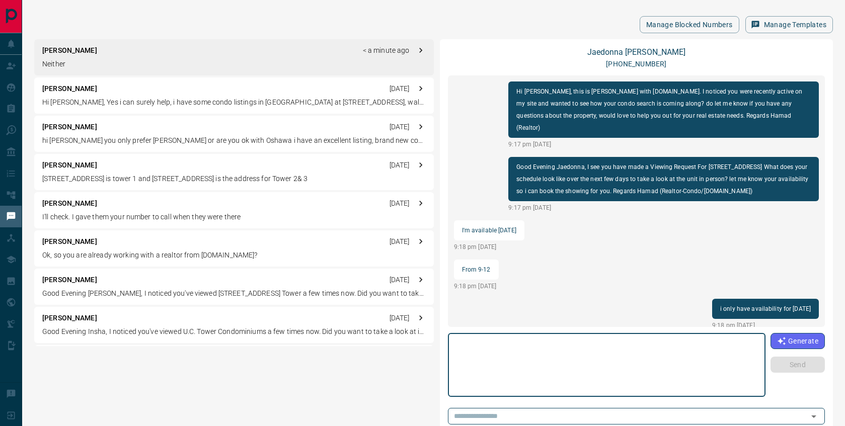
scroll to position [323, 0]
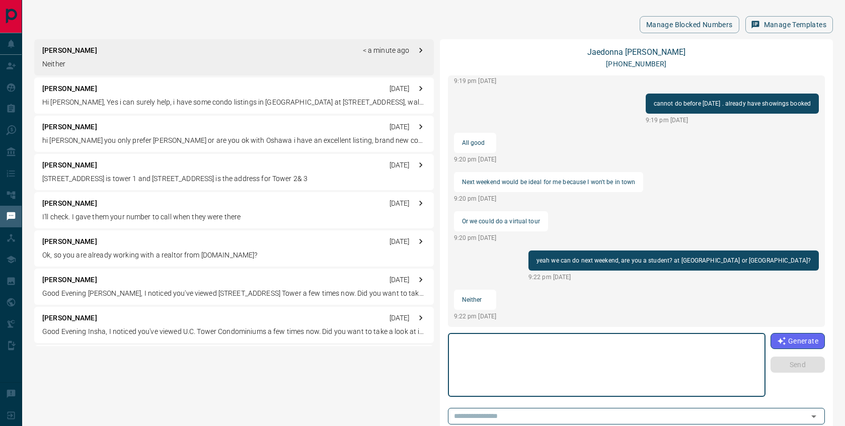
click at [502, 358] on textarea at bounding box center [606, 365] width 303 height 55
type textarea "*****"
